Goal: Task Accomplishment & Management: Use online tool/utility

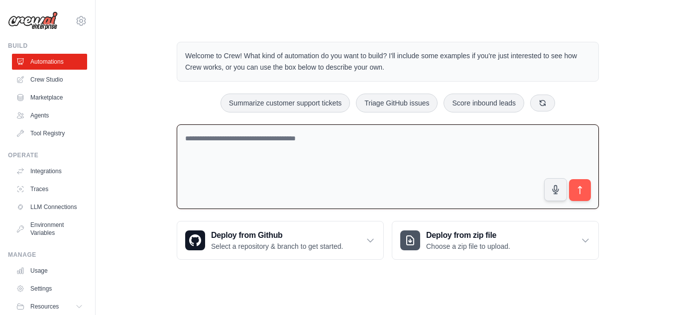
click at [239, 156] on textarea at bounding box center [388, 167] width 422 height 85
click at [199, 145] on textarea at bounding box center [388, 167] width 422 height 85
type textarea "***"
click at [39, 120] on link "Agents" at bounding box center [50, 116] width 75 height 16
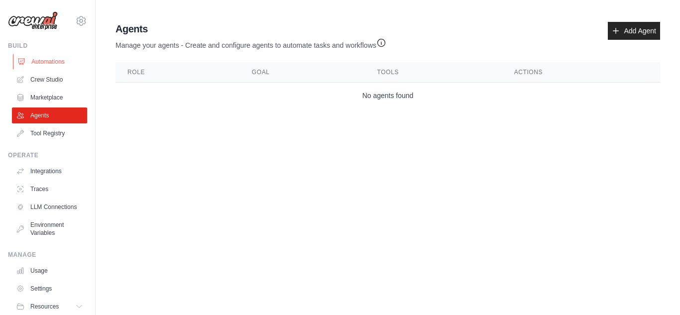
click at [56, 66] on link "Automations" at bounding box center [50, 62] width 75 height 16
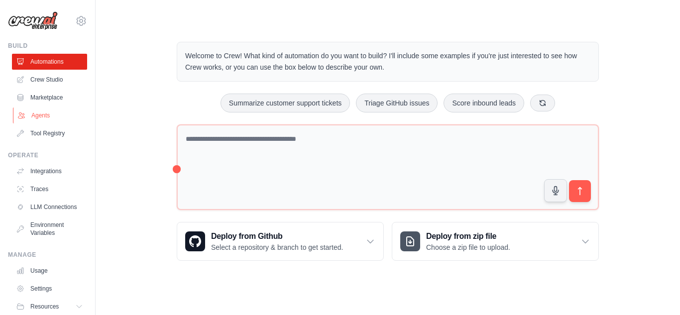
click at [42, 114] on link "Agents" at bounding box center [50, 116] width 75 height 16
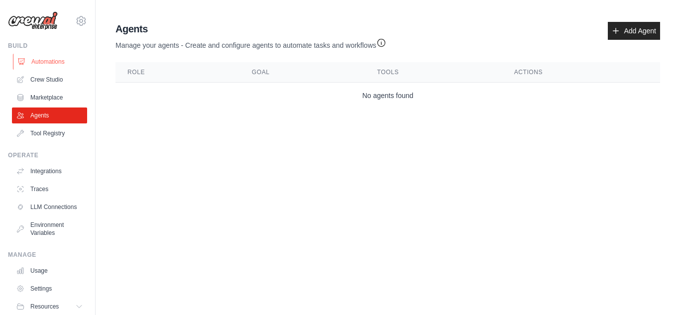
click at [61, 61] on link "Automations" at bounding box center [50, 62] width 75 height 16
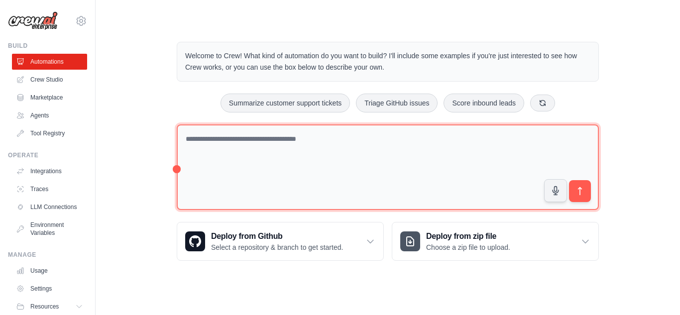
click at [232, 173] on textarea at bounding box center [388, 168] width 422 height 86
type textarea "*"
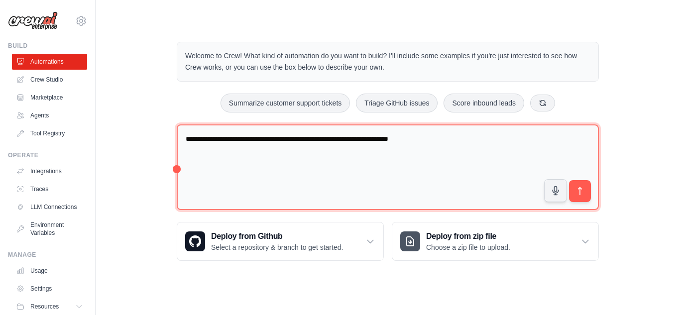
click at [432, 138] on textarea "**********" at bounding box center [388, 168] width 422 height 86
click at [442, 137] on textarea "**********" at bounding box center [388, 168] width 422 height 86
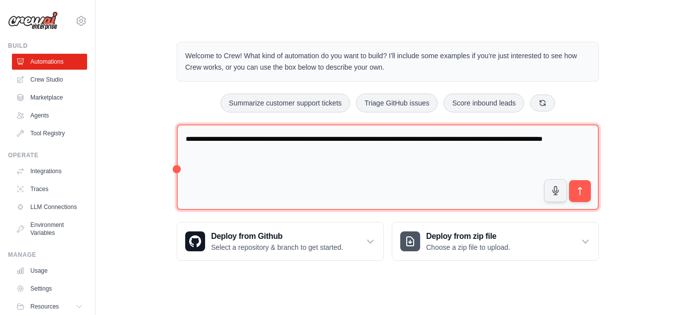
click at [198, 151] on textarea "**********" at bounding box center [388, 168] width 422 height 86
click at [229, 152] on textarea "**********" at bounding box center [388, 168] width 422 height 86
click at [497, 140] on textarea "**********" at bounding box center [388, 168] width 422 height 86
click at [553, 142] on textarea "**********" at bounding box center [388, 168] width 422 height 86
click at [378, 154] on textarea "**********" at bounding box center [388, 168] width 422 height 86
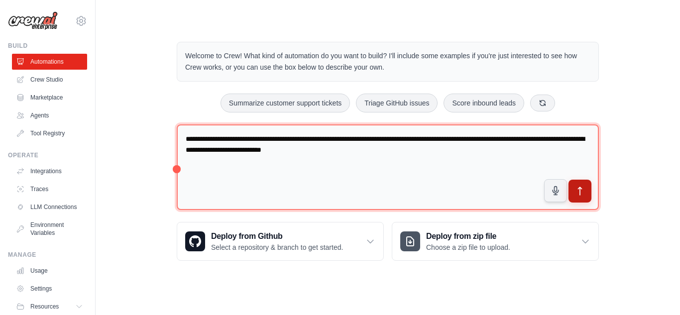
type textarea "**********"
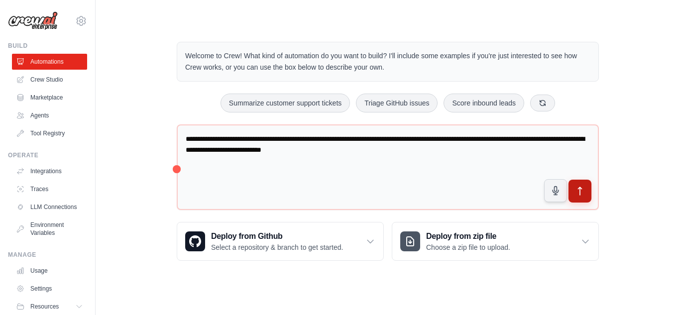
click at [584, 194] on icon "submit" at bounding box center [580, 191] width 10 height 10
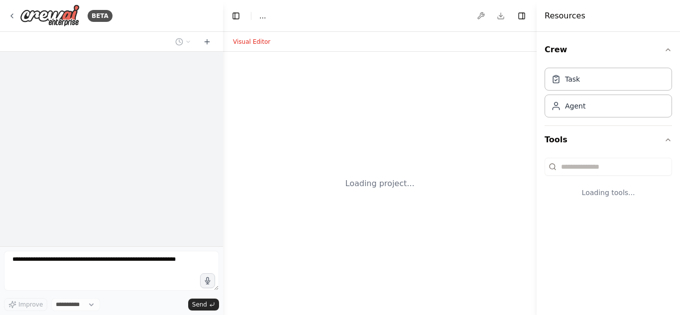
select select "****"
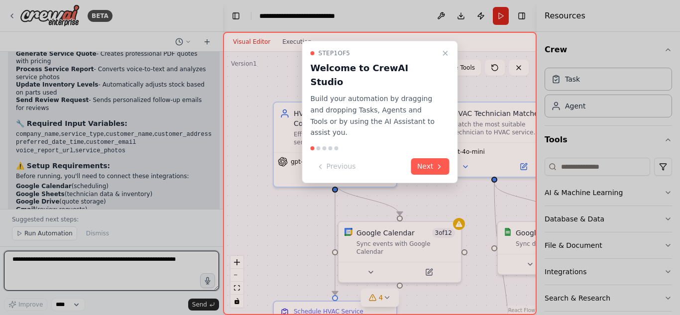
scroll to position [1632, 0]
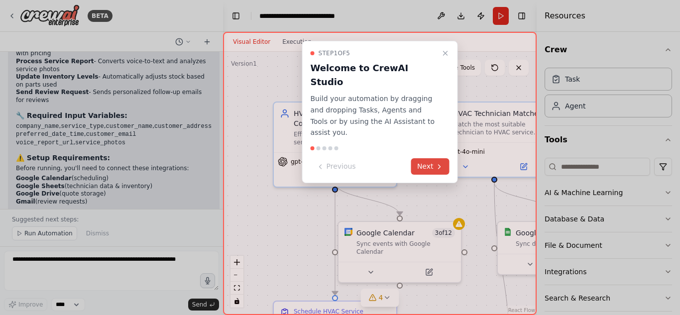
click at [438, 163] on icon at bounding box center [440, 167] width 8 height 8
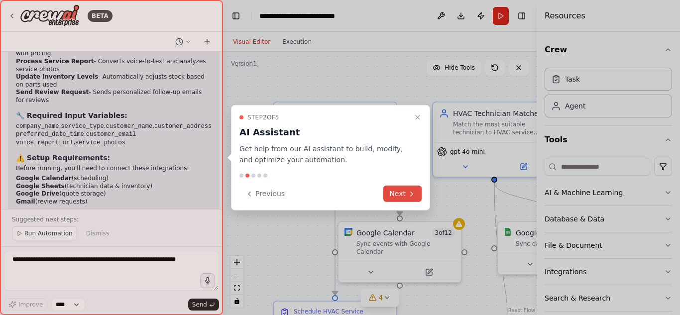
click at [400, 197] on button "Next" at bounding box center [402, 194] width 38 height 16
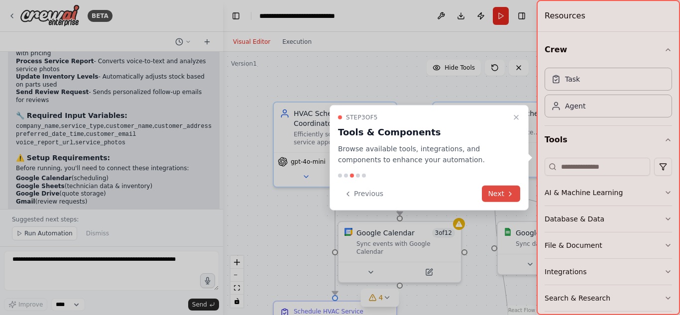
click at [503, 197] on button "Next" at bounding box center [501, 194] width 38 height 16
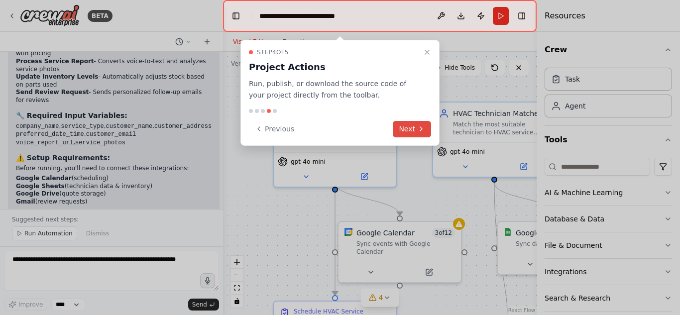
click at [406, 123] on button "Next" at bounding box center [412, 129] width 38 height 16
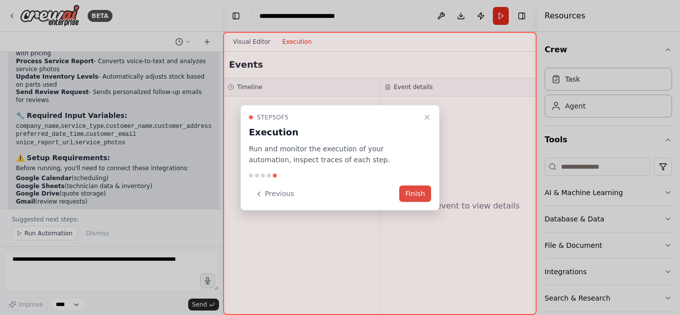
click at [418, 195] on button "Finish" at bounding box center [415, 194] width 32 height 16
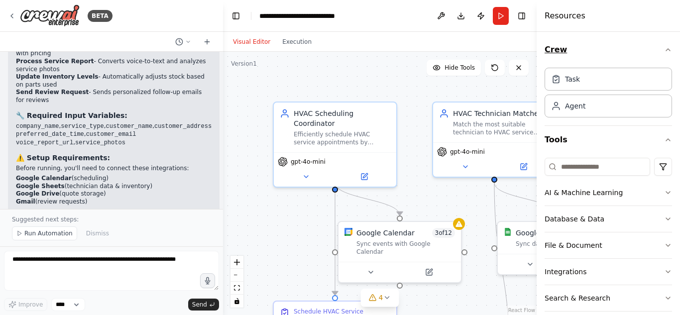
click at [664, 49] on icon "button" at bounding box center [668, 50] width 8 height 8
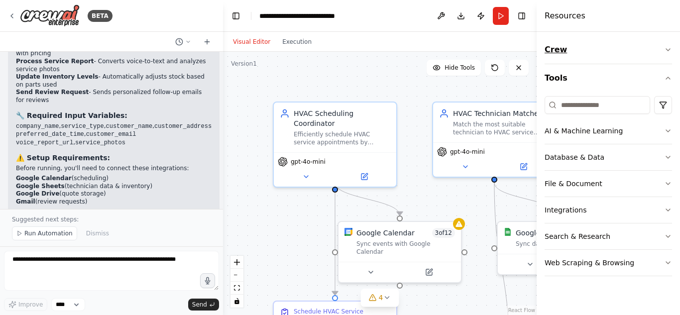
click at [667, 51] on icon "button" at bounding box center [668, 50] width 8 height 8
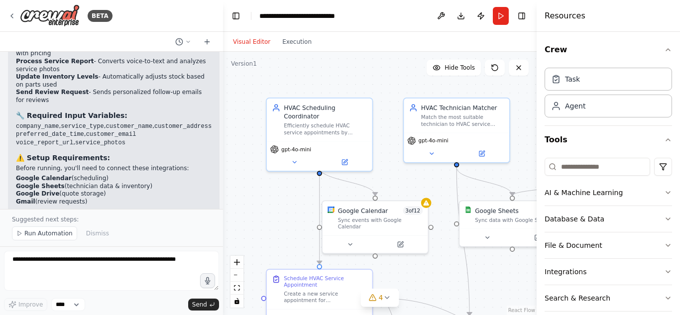
scroll to position [39, 0]
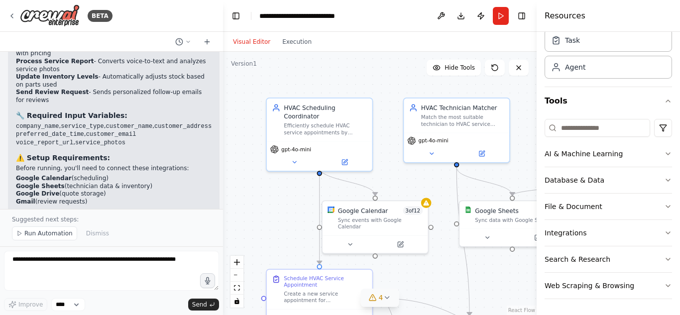
click at [388, 299] on icon at bounding box center [387, 298] width 8 height 8
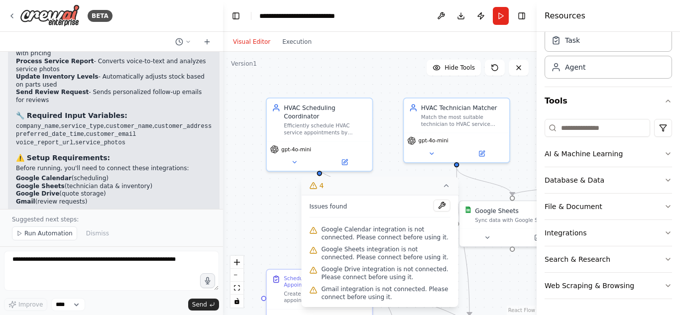
click at [448, 189] on icon at bounding box center [447, 186] width 8 height 8
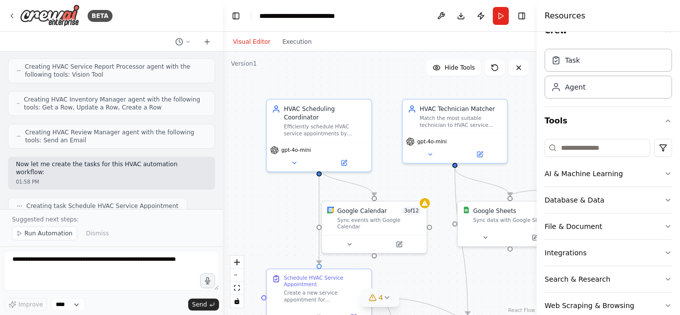
scroll to position [0, 0]
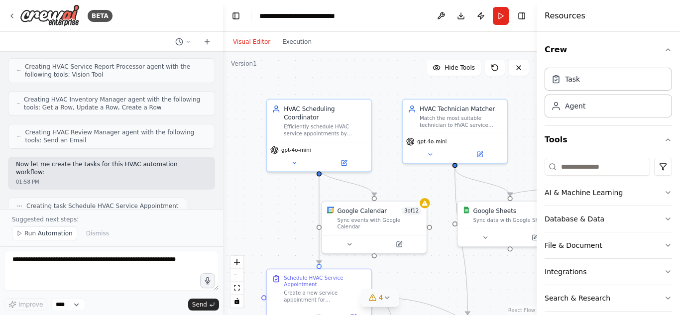
click at [664, 52] on icon "button" at bounding box center [668, 50] width 8 height 8
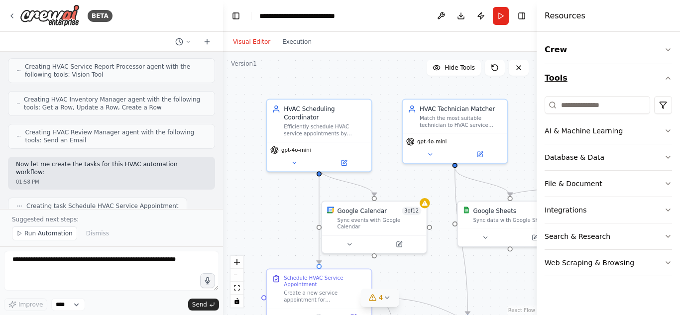
click at [669, 76] on icon "button" at bounding box center [668, 78] width 8 height 8
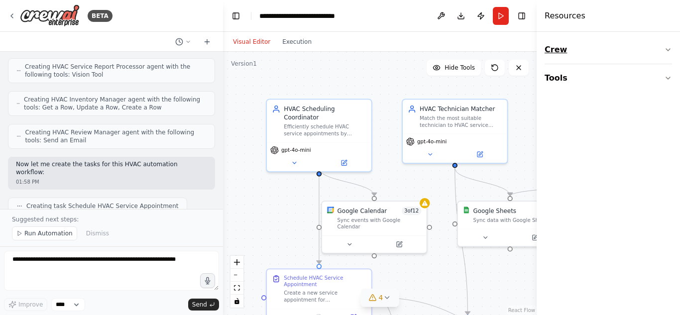
click at [668, 50] on icon "button" at bounding box center [668, 50] width 8 height 8
click at [671, 137] on icon "button" at bounding box center [668, 140] width 8 height 8
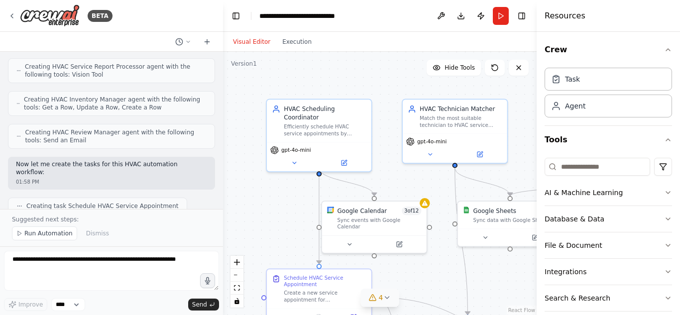
click at [219, 207] on div at bounding box center [221, 157] width 4 height 315
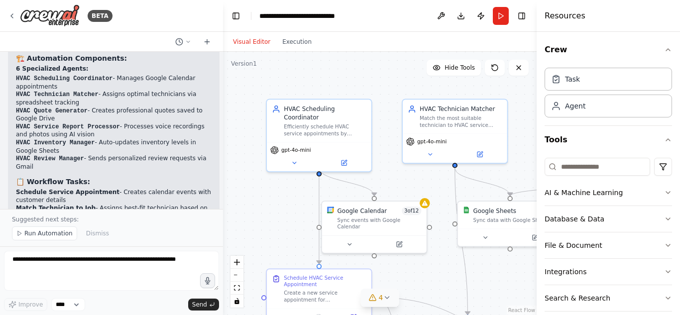
scroll to position [1632, 0]
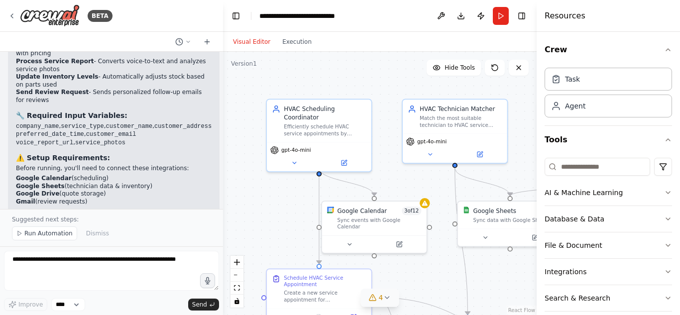
click at [385, 297] on icon at bounding box center [387, 298] width 4 height 2
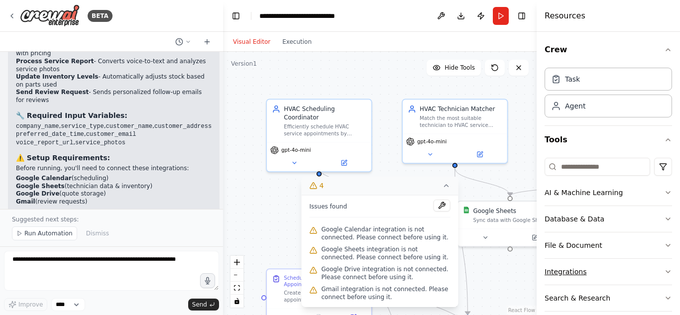
click at [664, 270] on icon "button" at bounding box center [668, 272] width 8 height 8
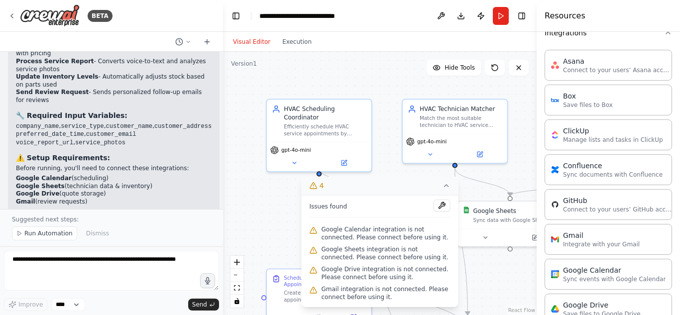
scroll to position [259, 0]
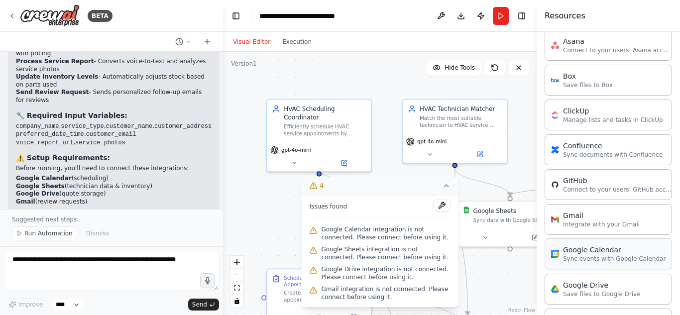
click at [630, 264] on div "Google Calendar Sync events with Google Calendar" at bounding box center [608, 254] width 127 height 31
click at [636, 261] on p "Sync events with Google Calendar" at bounding box center [614, 259] width 103 height 8
click at [600, 256] on p "Sync events with Google Calendar" at bounding box center [614, 259] width 103 height 8
click at [479, 273] on div ".deletable-edge-delete-btn { width: 20px; height: 20px; border: 0px solid #ffff…" at bounding box center [380, 183] width 314 height 263
click at [594, 259] on p "Sync events with Google Calendar" at bounding box center [614, 259] width 103 height 8
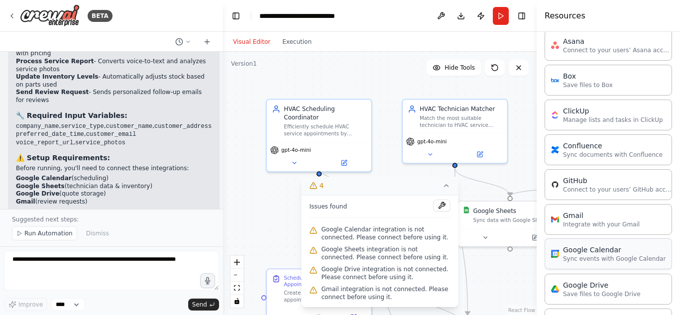
click at [597, 257] on p "Sync events with Google Calendar" at bounding box center [614, 259] width 103 height 8
click at [603, 258] on p "Sync events with Google Calendar" at bounding box center [614, 259] width 103 height 8
click at [603, 251] on div "Google Calendar" at bounding box center [614, 250] width 103 height 10
click at [593, 254] on div "Google Calendar" at bounding box center [614, 250] width 103 height 10
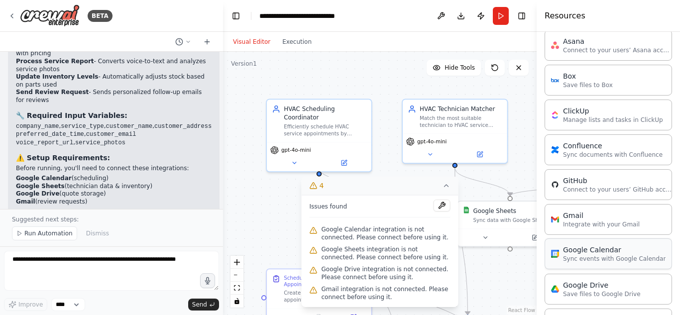
click at [593, 254] on div "Google Calendar" at bounding box center [614, 250] width 103 height 10
click at [584, 256] on p "Sync events with Google Calendar" at bounding box center [614, 259] width 103 height 8
click at [568, 257] on p "Sync events with Google Calendar" at bounding box center [614, 259] width 103 height 8
click at [576, 262] on p "Sync events with Google Calendar" at bounding box center [614, 259] width 103 height 8
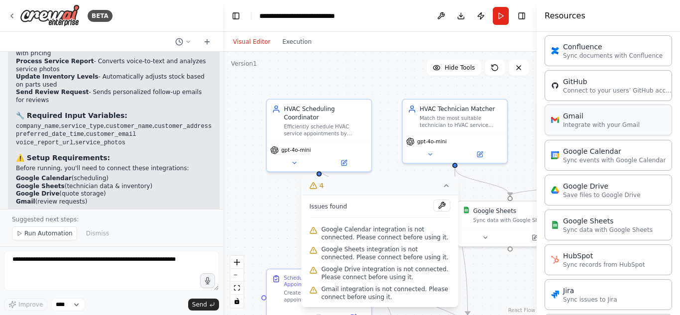
scroll to position [357, 0]
click at [603, 155] on div "Google Calendar" at bounding box center [614, 152] width 103 height 10
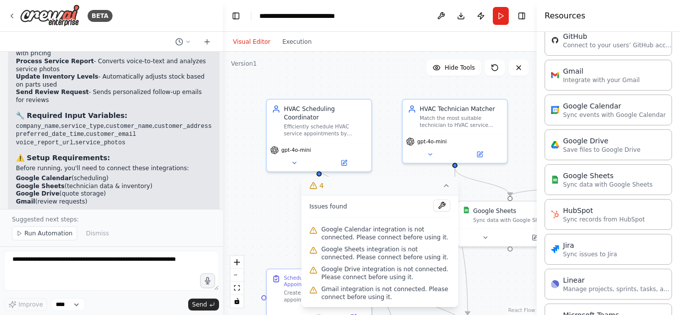
scroll to position [403, 0]
click at [611, 113] on p "Sync events with Google Calendar" at bounding box center [614, 115] width 103 height 8
click at [587, 118] on p "Sync events with Google Calendar" at bounding box center [614, 115] width 103 height 8
click at [589, 118] on p "Sync events with Google Calendar" at bounding box center [614, 115] width 103 height 8
click at [620, 114] on p "Sync events with Google Calendar" at bounding box center [614, 115] width 103 height 8
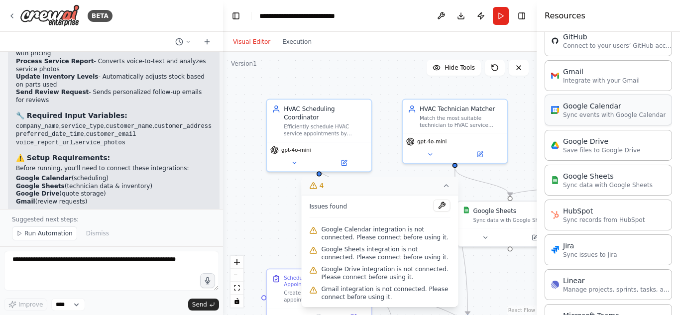
click at [612, 115] on p "Sync events with Google Calendar" at bounding box center [614, 115] width 103 height 8
click at [608, 116] on p "Sync events with Google Calendar" at bounding box center [614, 115] width 103 height 8
click at [574, 106] on div "Google Calendar" at bounding box center [614, 106] width 103 height 10
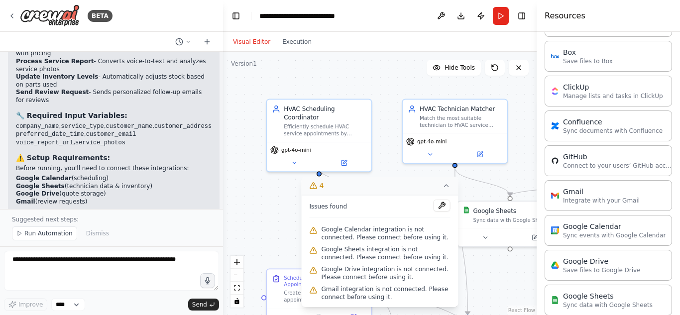
scroll to position [284, 0]
click at [582, 232] on p "Sync events with Google Calendar" at bounding box center [614, 234] width 103 height 8
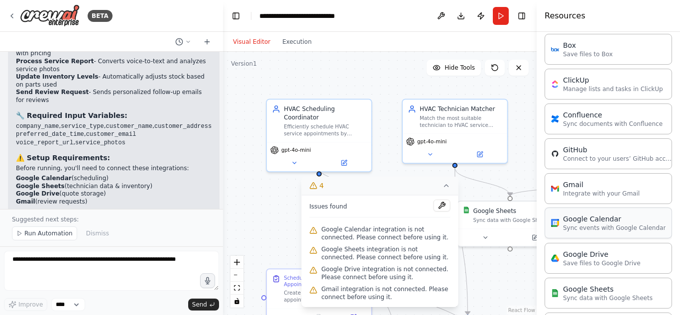
scroll to position [289, 0]
click at [579, 225] on p "Sync events with Google Calendar" at bounding box center [614, 229] width 103 height 8
click at [584, 225] on p "Sync events with Google Calendar" at bounding box center [614, 229] width 103 height 8
click at [289, 39] on button "Execution" at bounding box center [296, 42] width 41 height 12
click at [292, 39] on button "Execution" at bounding box center [296, 42] width 41 height 12
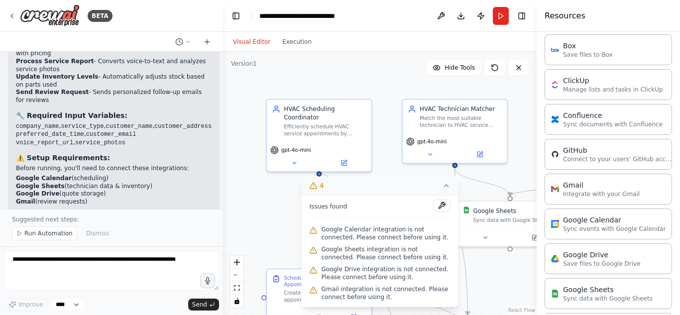
click at [244, 38] on button "Visual Editor" at bounding box center [251, 42] width 49 height 12
click at [613, 227] on p "Sync events with Google Calendar" at bounding box center [614, 229] width 103 height 8
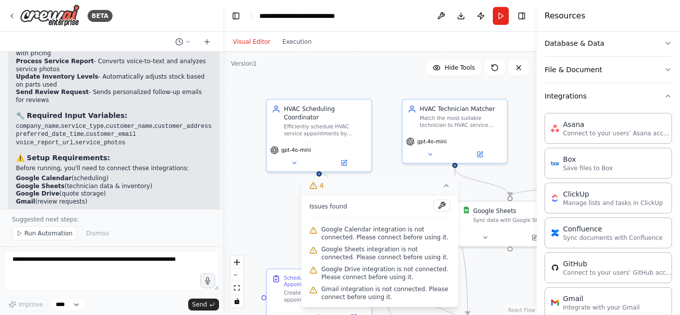
scroll to position [0, 0]
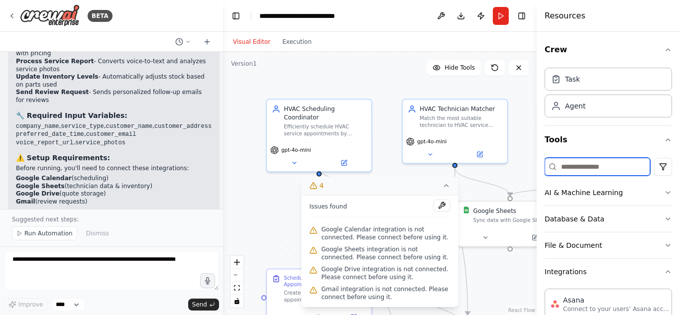
click at [588, 167] on input at bounding box center [598, 167] width 106 height 18
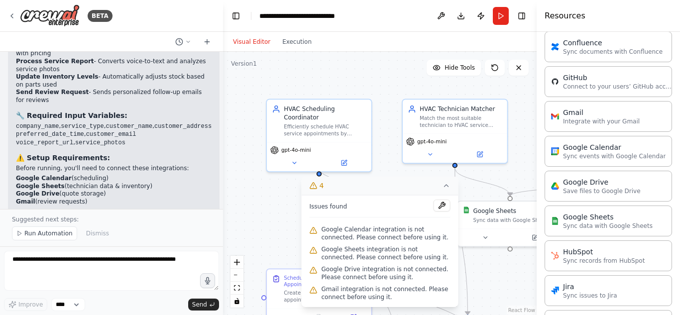
scroll to position [360, 0]
click at [583, 165] on div "Google Calendar Sync events with Google Calendar" at bounding box center [608, 153] width 127 height 31
click at [583, 165] on div "Google Calendar Sync events with Google Calendar" at bounding box center [608, 152] width 127 height 31
click at [608, 159] on p "Sync events with Google Calendar" at bounding box center [614, 158] width 103 height 8
click at [591, 161] on p "Sync events with Google Calendar" at bounding box center [614, 158] width 103 height 8
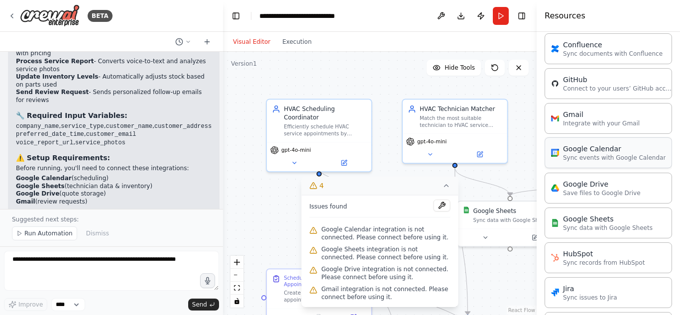
click at [590, 155] on p "Sync events with Google Calendar" at bounding box center [614, 158] width 103 height 8
click at [610, 151] on div "Google Calendar" at bounding box center [614, 149] width 103 height 10
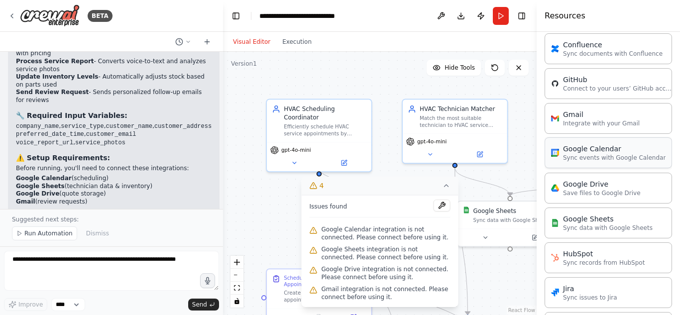
click at [591, 161] on p "Sync events with Google Calendar" at bounding box center [614, 158] width 103 height 8
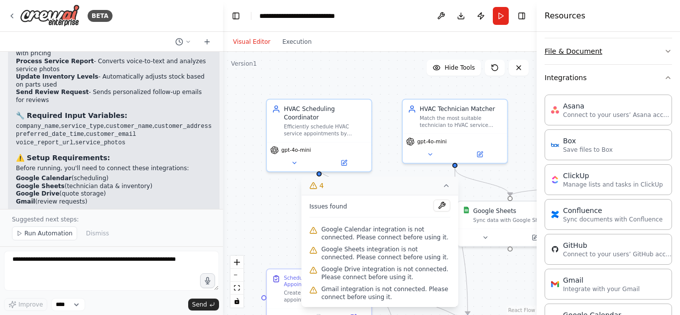
scroll to position [174, 0]
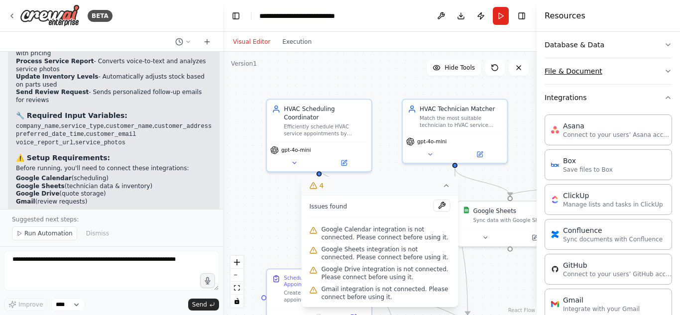
click at [662, 76] on button "File & Document" at bounding box center [608, 71] width 127 height 26
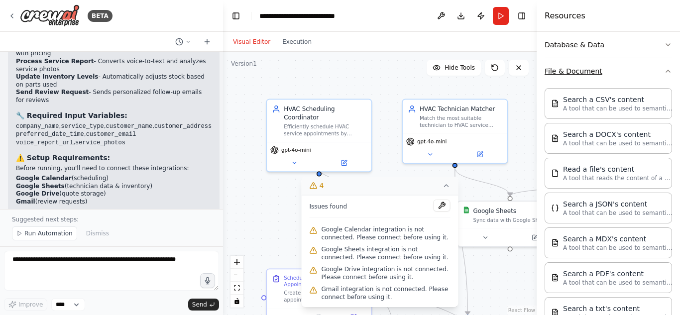
click at [666, 72] on icon "button" at bounding box center [668, 71] width 4 height 2
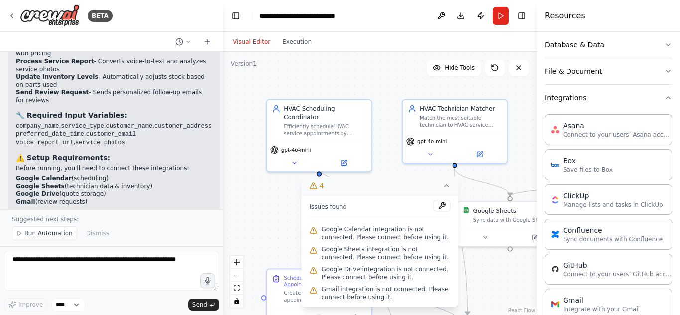
click at [664, 98] on icon "button" at bounding box center [668, 98] width 8 height 8
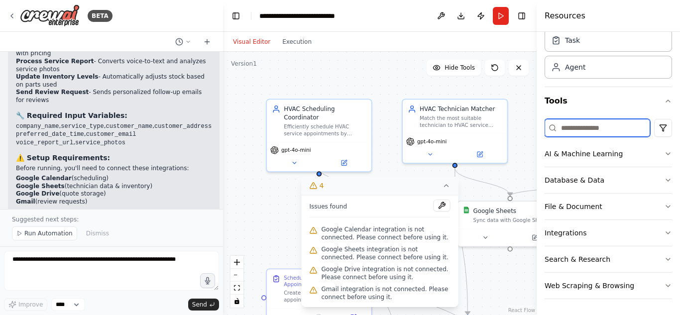
click at [576, 129] on input at bounding box center [598, 128] width 106 height 18
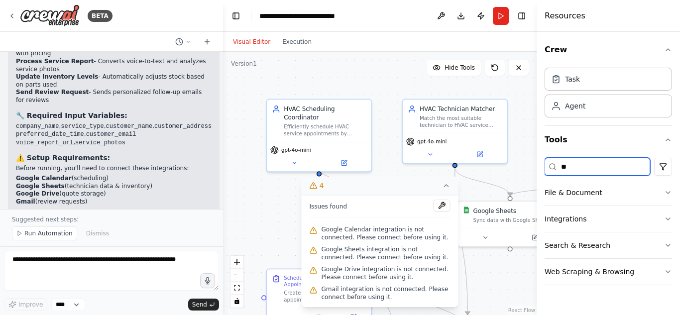
scroll to position [0, 0]
type input "*"
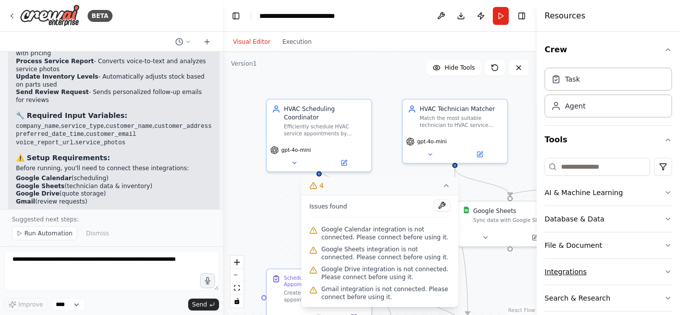
click at [664, 273] on icon "button" at bounding box center [668, 272] width 8 height 8
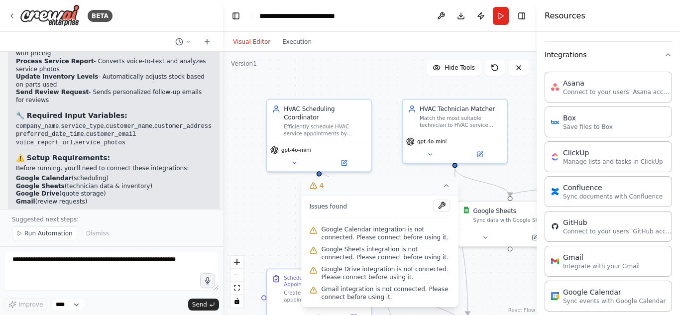
scroll to position [227, 0]
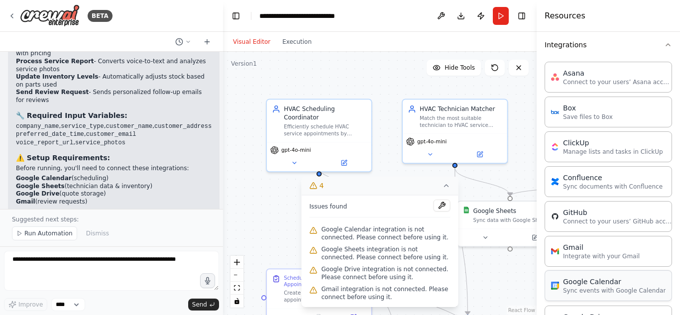
click at [630, 287] on p "Sync events with Google Calendar" at bounding box center [614, 291] width 103 height 8
click at [593, 292] on p "Sync events with Google Calendar" at bounding box center [614, 291] width 103 height 8
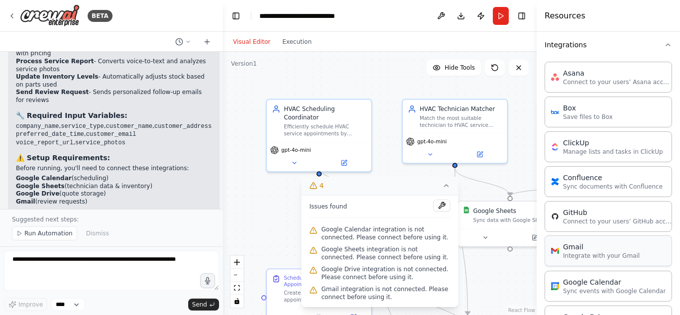
scroll to position [233, 0]
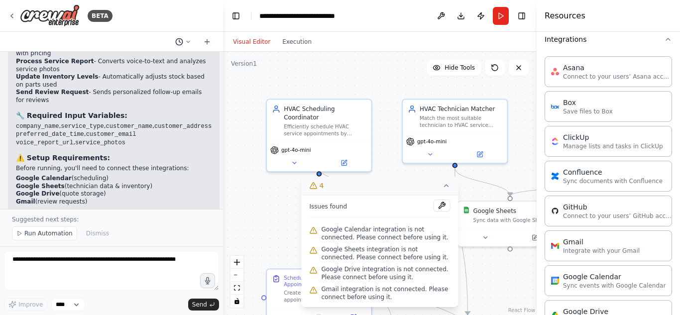
click at [449, 189] on icon at bounding box center [447, 186] width 8 height 8
click at [391, 167] on div ".deletable-edge-delete-btn { width: 20px; height: 20px; border: 0px solid #ffff…" at bounding box center [380, 183] width 314 height 263
click at [446, 190] on div ".deletable-edge-delete-btn { width: 20px; height: 20px; border: 0px solid #ffff…" at bounding box center [380, 183] width 314 height 263
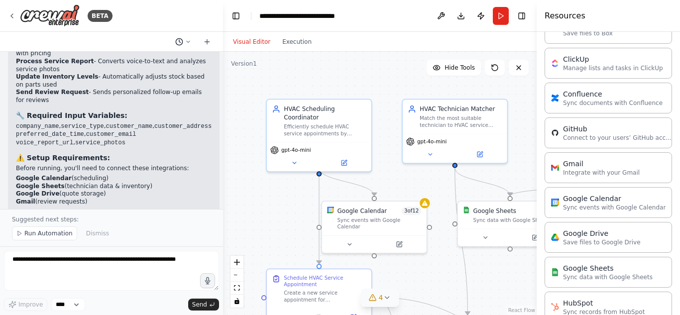
scroll to position [311, 0]
click at [583, 208] on p "Sync events with Google Calendar" at bounding box center [614, 207] width 103 height 8
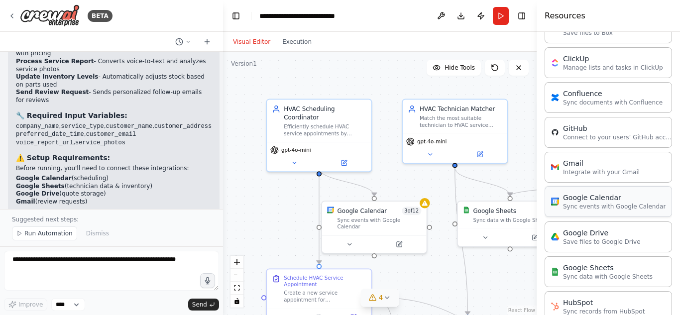
click at [583, 208] on p "Sync events with Google Calendar" at bounding box center [614, 207] width 103 height 8
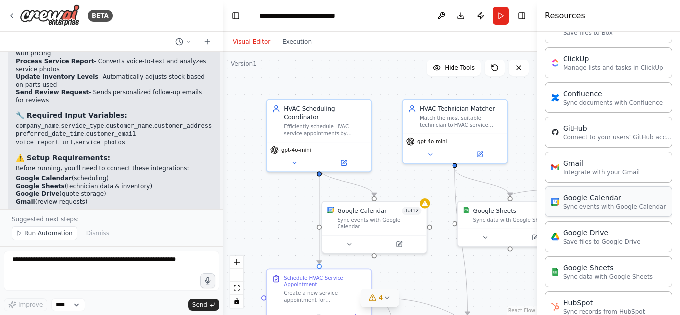
click at [583, 208] on p "Sync events with Google Calendar" at bounding box center [614, 207] width 103 height 8
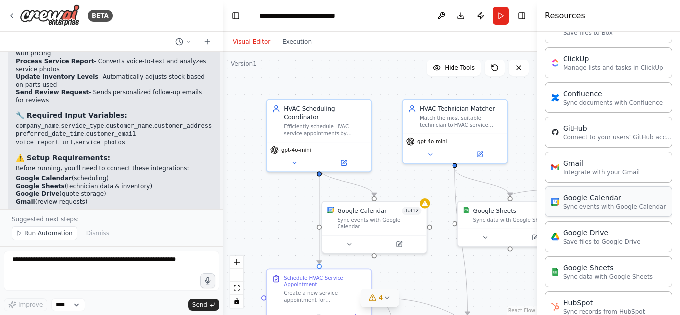
click at [583, 208] on p "Sync events with Google Calendar" at bounding box center [614, 207] width 103 height 8
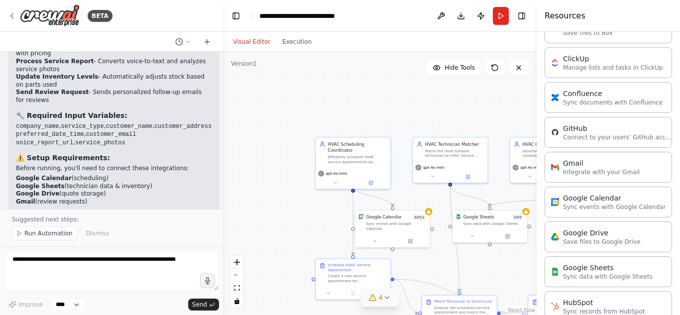
click at [435, 277] on div ".deletable-edge-delete-btn { width: 20px; height: 20px; border: 0px solid #ffff…" at bounding box center [380, 183] width 314 height 263
click at [238, 287] on icon "fit view" at bounding box center [237, 287] width 6 height 5
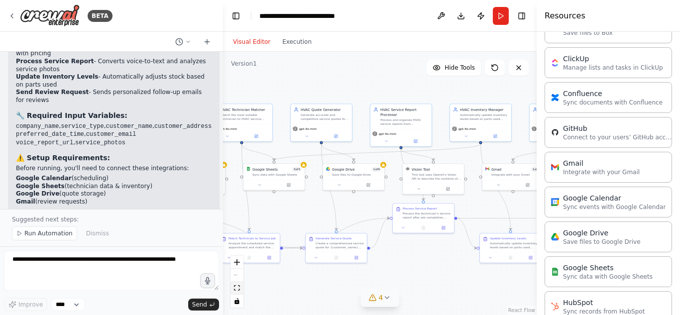
click at [238, 291] on button "fit view" at bounding box center [237, 288] width 13 height 13
click at [238, 288] on icon "fit view" at bounding box center [237, 287] width 6 height 5
click at [580, 206] on p "Sync events with Google Calendar" at bounding box center [614, 207] width 103 height 8
click at [575, 208] on p "Sync events with Google Calendar" at bounding box center [614, 207] width 103 height 8
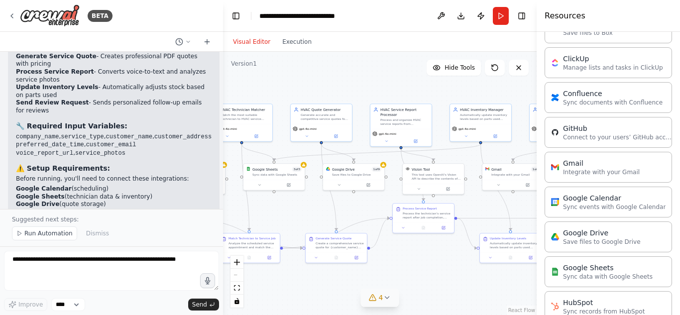
scroll to position [1621, 0]
click at [582, 202] on div "Google Calendar" at bounding box center [614, 198] width 103 height 10
click at [575, 202] on div "Google Calendar" at bounding box center [614, 198] width 103 height 10
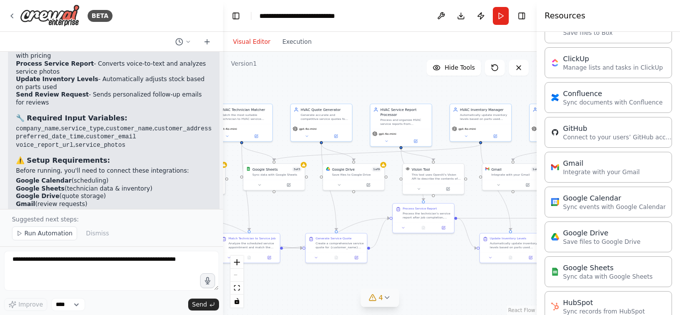
scroll to position [1632, 0]
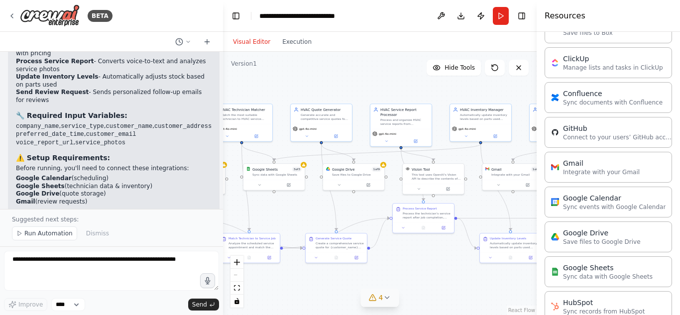
click at [388, 298] on icon at bounding box center [387, 298] width 4 height 2
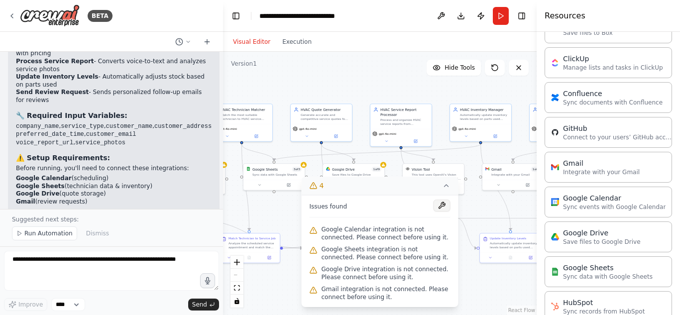
click at [444, 205] on button at bounding box center [442, 206] width 17 height 12
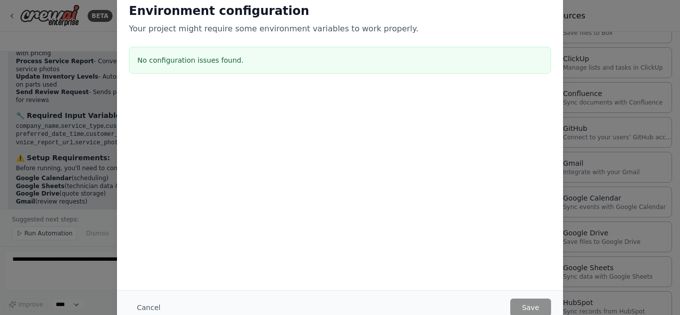
click at [580, 90] on div "Environment configuration Your project might require some environment variables…" at bounding box center [340, 157] width 680 height 315
click at [178, 61] on h3 "No configuration issues found." at bounding box center [339, 60] width 405 height 10
click at [148, 302] on button "Cancel" at bounding box center [148, 308] width 39 height 18
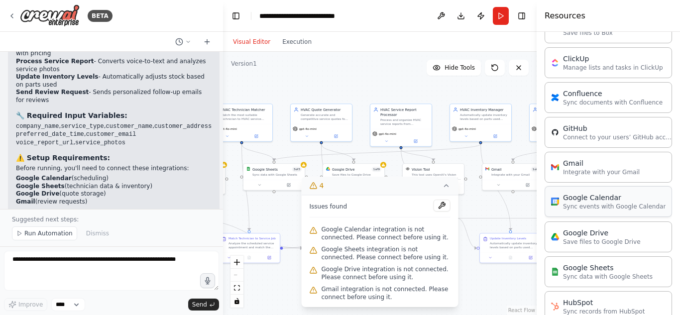
click at [582, 207] on p "Sync events with Google Calendar" at bounding box center [614, 207] width 103 height 8
click at [239, 290] on icon "fit view" at bounding box center [237, 287] width 6 height 5
click at [273, 225] on div ".deletable-edge-delete-btn { width: 20px; height: 20px; border: 0px solid #ffff…" at bounding box center [380, 183] width 314 height 263
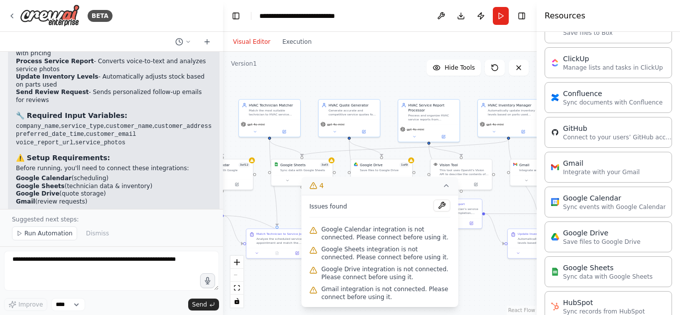
drag, startPoint x: 273, startPoint y: 225, endPoint x: 427, endPoint y: 197, distance: 156.5
click at [427, 197] on div "Version 1 Hide Tools .deletable-edge-delete-btn { width: 20px; height: 20px; bo…" at bounding box center [380, 183] width 314 height 263
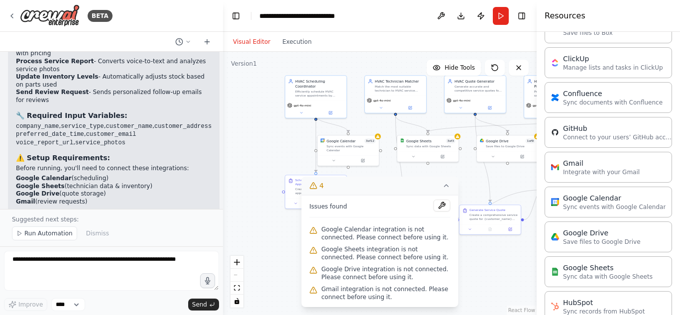
click at [446, 187] on icon at bounding box center [447, 186] width 8 height 8
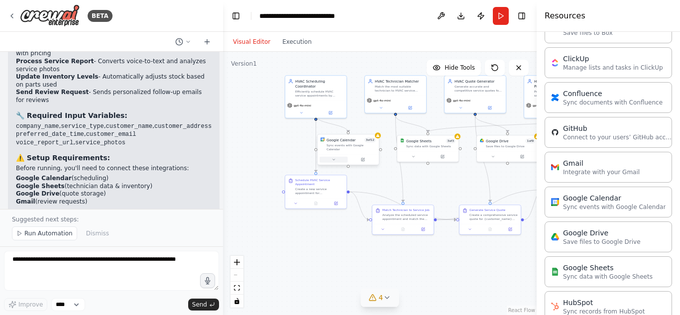
click at [334, 158] on icon at bounding box center [334, 160] width 4 height 4
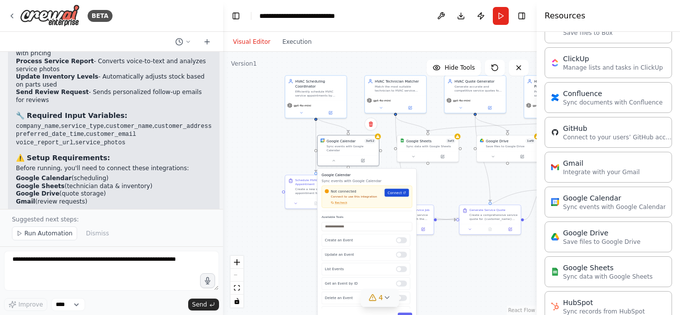
click at [395, 190] on span "Connect" at bounding box center [395, 192] width 14 height 5
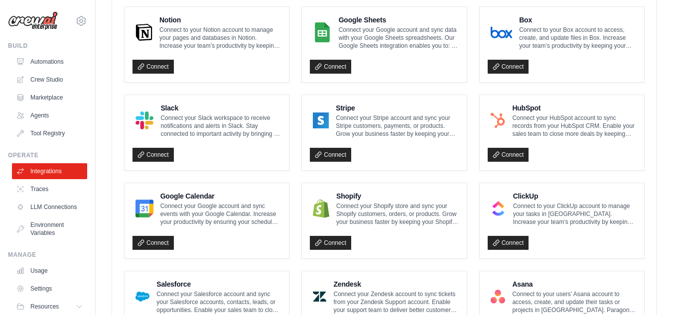
scroll to position [292, 0]
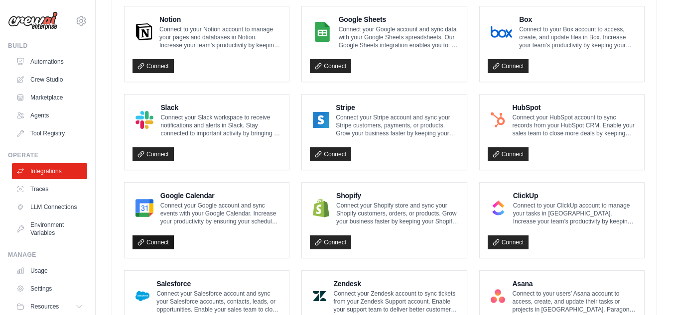
click at [156, 245] on link "Connect" at bounding box center [152, 243] width 41 height 14
click at [58, 168] on link "Integrations" at bounding box center [50, 171] width 75 height 16
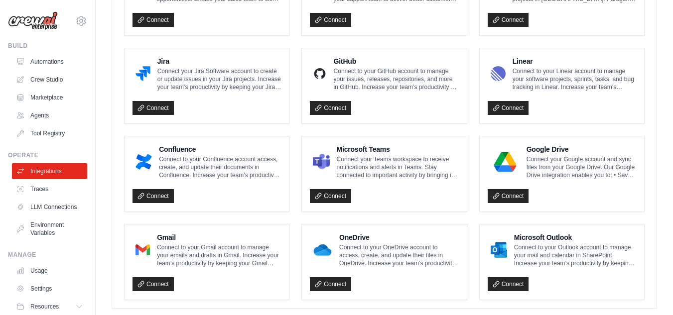
scroll to position [607, 0]
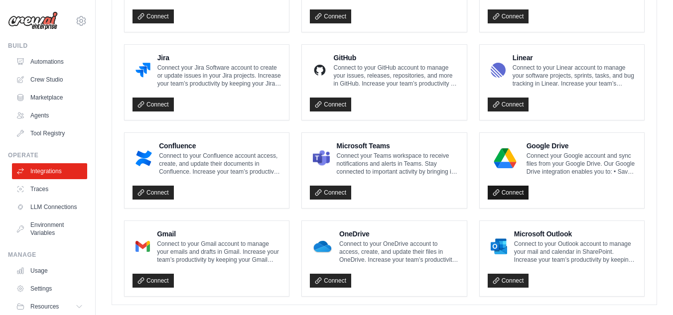
click at [512, 192] on link "Connect" at bounding box center [508, 193] width 41 height 14
click at [156, 282] on link "Connect" at bounding box center [152, 281] width 41 height 14
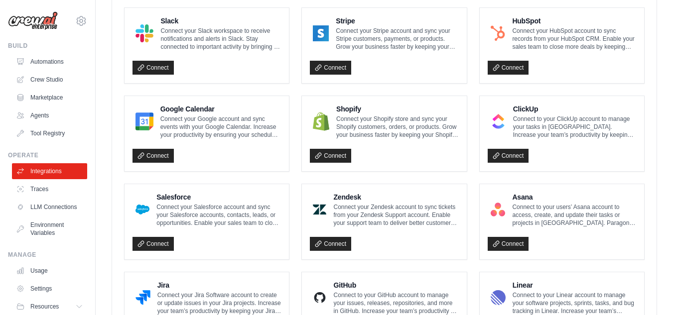
scroll to position [380, 0]
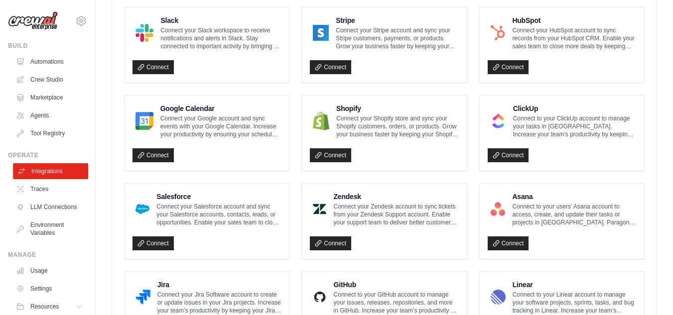
click at [64, 167] on link "Integrations" at bounding box center [50, 171] width 75 height 16
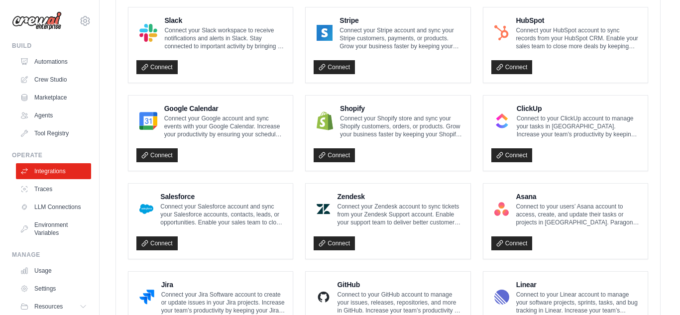
scroll to position [0, 0]
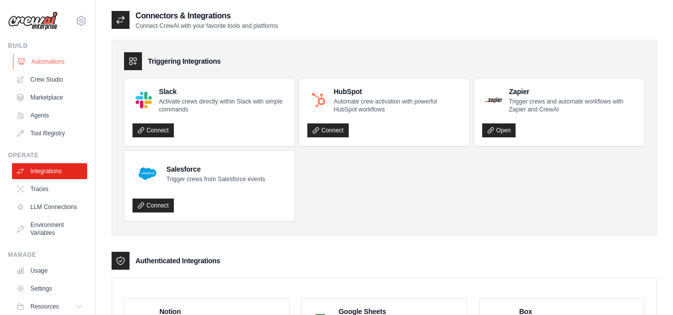
click at [50, 59] on link "Automations" at bounding box center [50, 62] width 75 height 16
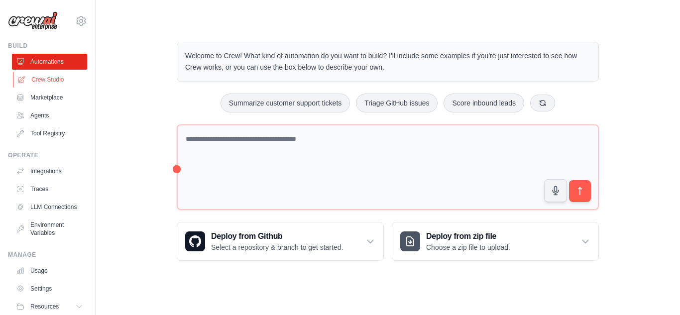
click at [43, 75] on link "Crew Studio" at bounding box center [50, 80] width 75 height 16
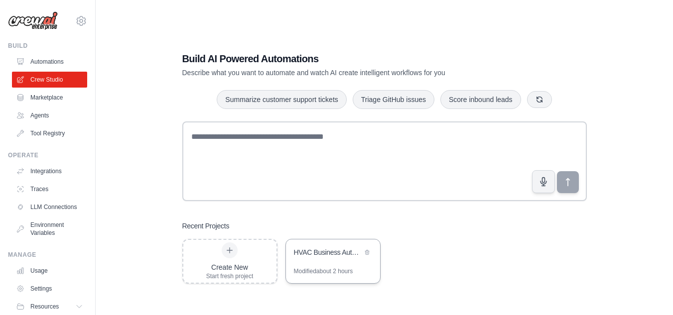
click at [332, 263] on div "HVAC Business Automation Suite" at bounding box center [333, 254] width 94 height 28
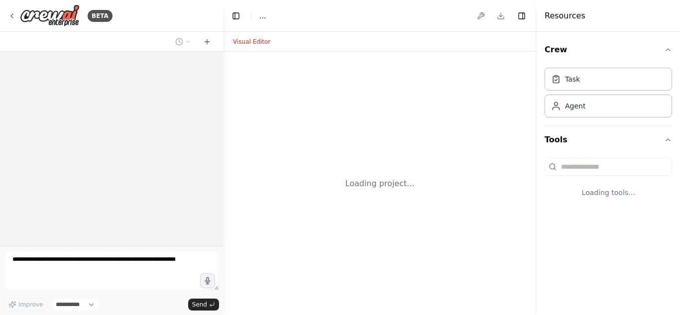
select select "****"
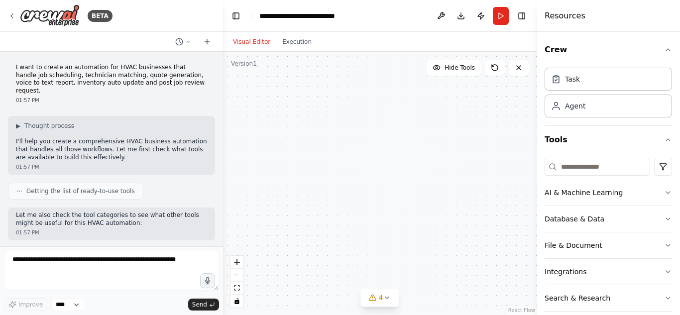
scroll to position [1595, 0]
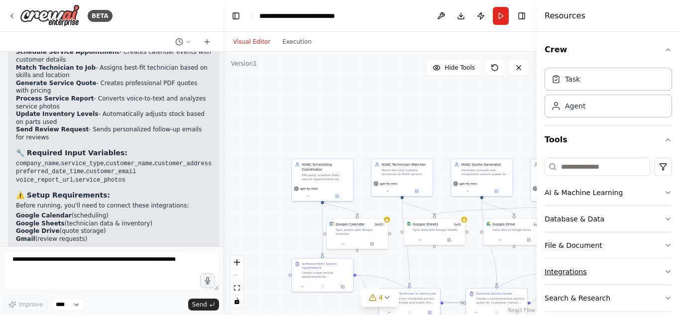
click at [664, 271] on icon "button" at bounding box center [668, 272] width 8 height 8
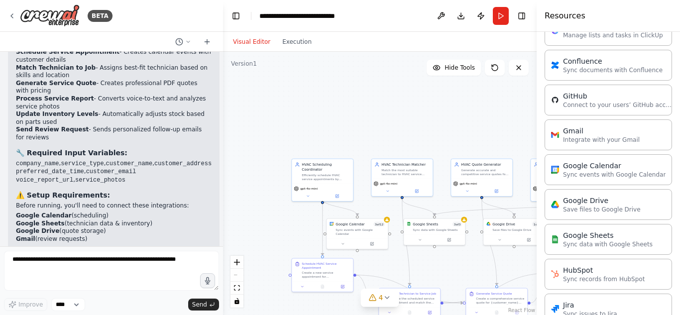
scroll to position [344, 0]
click at [619, 173] on p "Sync events with Google Calendar" at bounding box center [614, 174] width 103 height 8
click at [552, 173] on div "Google Calendar Sync events with Google Calendar" at bounding box center [608, 169] width 115 height 18
click at [390, 221] on div ".deletable-edge-delete-btn { width: 20px; height: 20px; border: 0px solid #ffff…" at bounding box center [380, 183] width 314 height 263
click at [345, 240] on button at bounding box center [343, 243] width 28 height 6
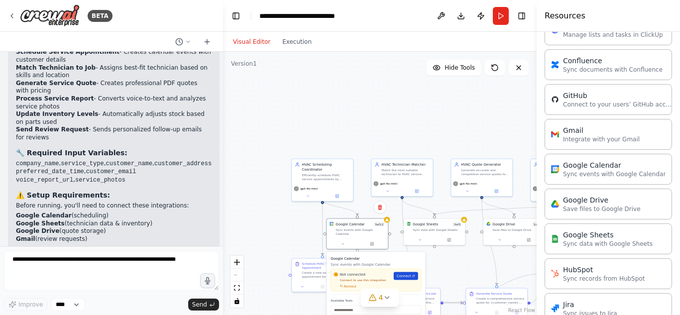
click at [404, 274] on span "Connect" at bounding box center [404, 276] width 14 height 5
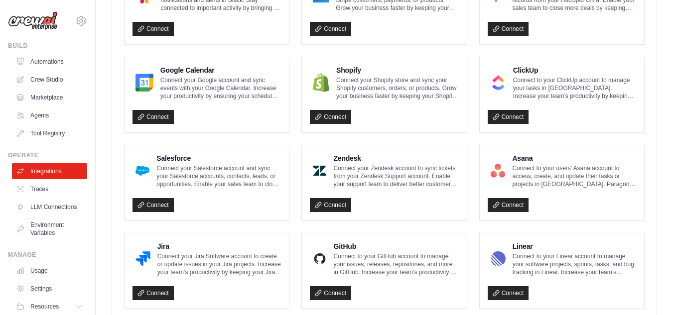
click at [194, 104] on div "Connect" at bounding box center [206, 114] width 148 height 20
click at [161, 119] on link "Connect" at bounding box center [152, 117] width 41 height 14
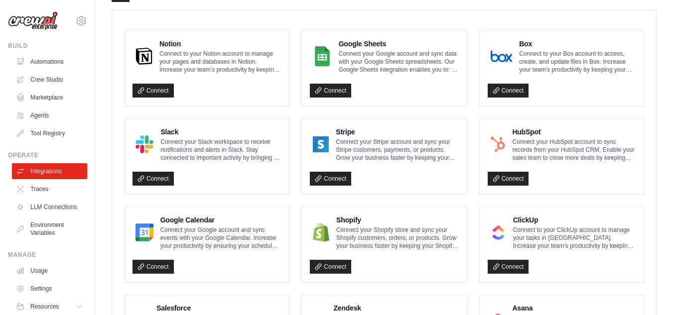
scroll to position [269, 0]
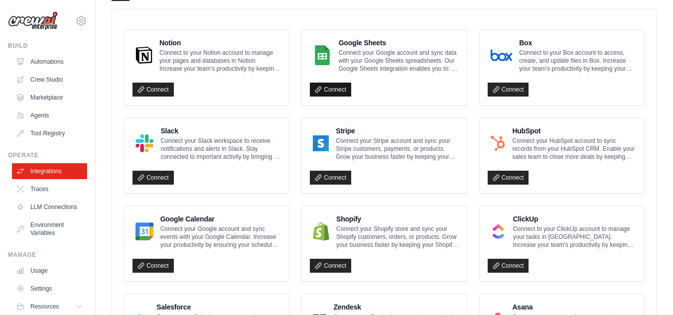
click at [325, 94] on link "Connect" at bounding box center [330, 90] width 41 height 14
click at [40, 83] on link "Crew Studio" at bounding box center [50, 80] width 75 height 16
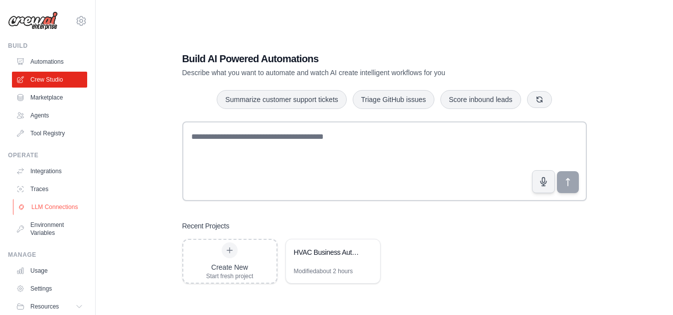
click at [48, 208] on link "LLM Connections" at bounding box center [50, 207] width 75 height 16
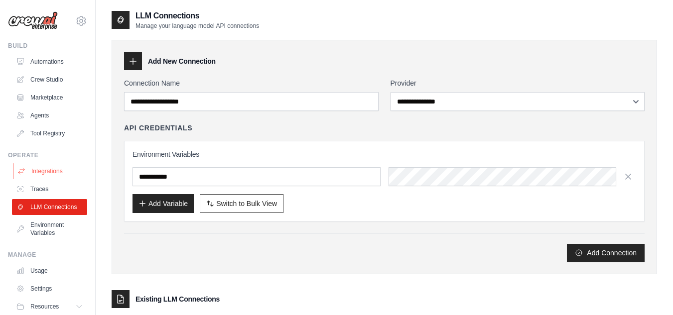
click at [50, 172] on link "Integrations" at bounding box center [50, 171] width 75 height 16
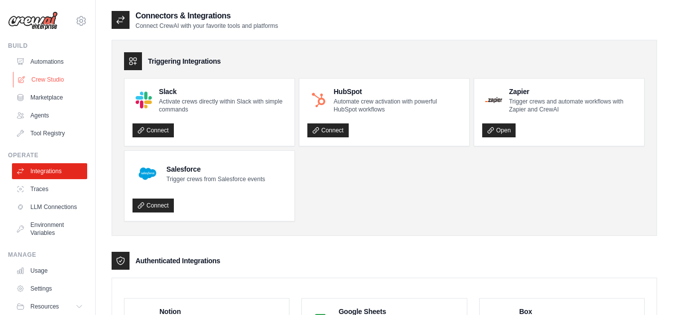
click at [52, 80] on link "Crew Studio" at bounding box center [50, 80] width 75 height 16
